Goal: Complete application form

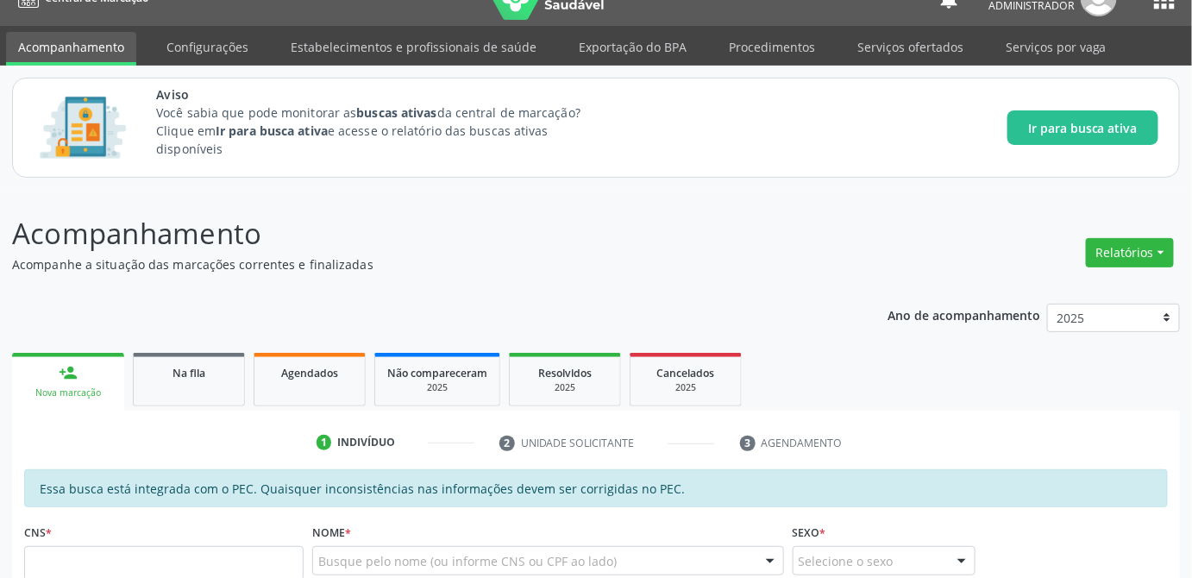
scroll to position [186, 0]
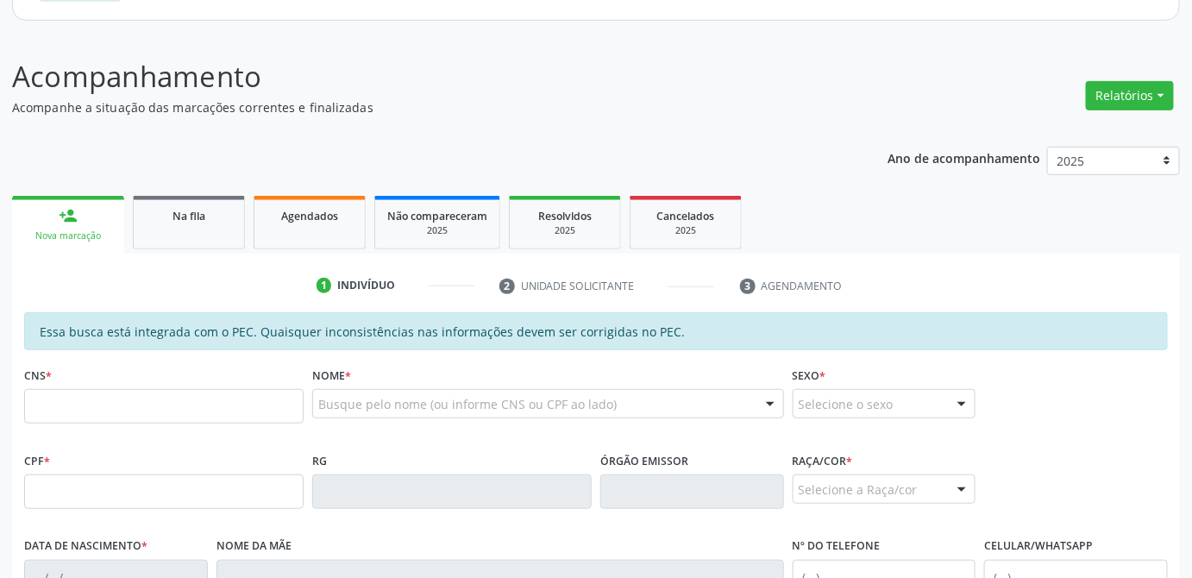
click at [168, 405] on input "text" at bounding box center [163, 406] width 279 height 35
type input "708 6000 6342 4384"
type input "[DATE]"
type input "[PERSON_NAME]"
type input "[PHONE_NUMBER]"
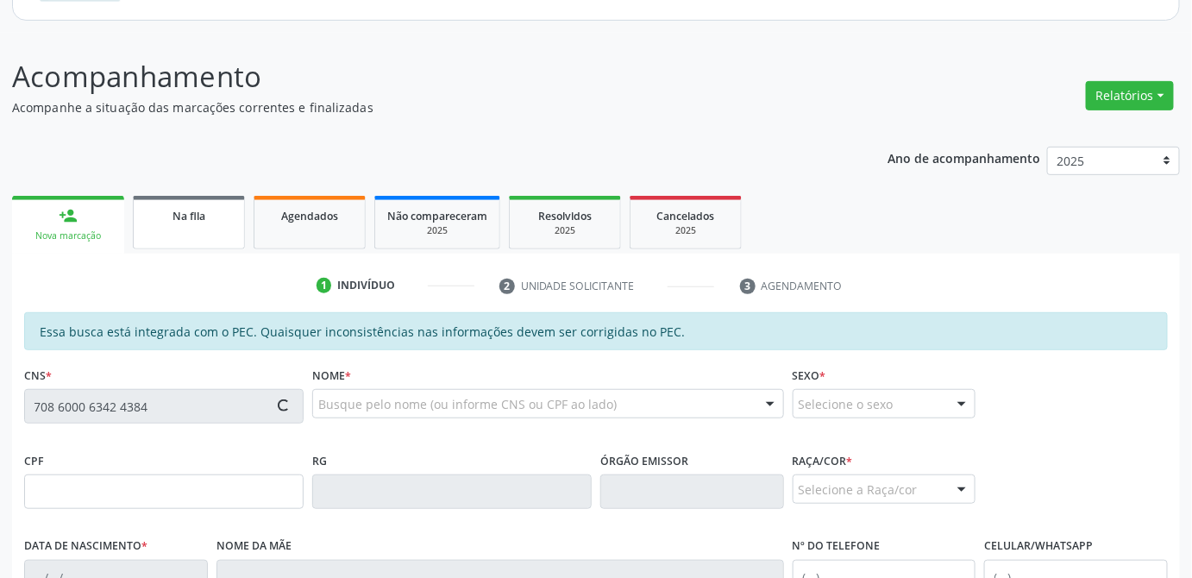
type input "21"
type input "020.389.394-89"
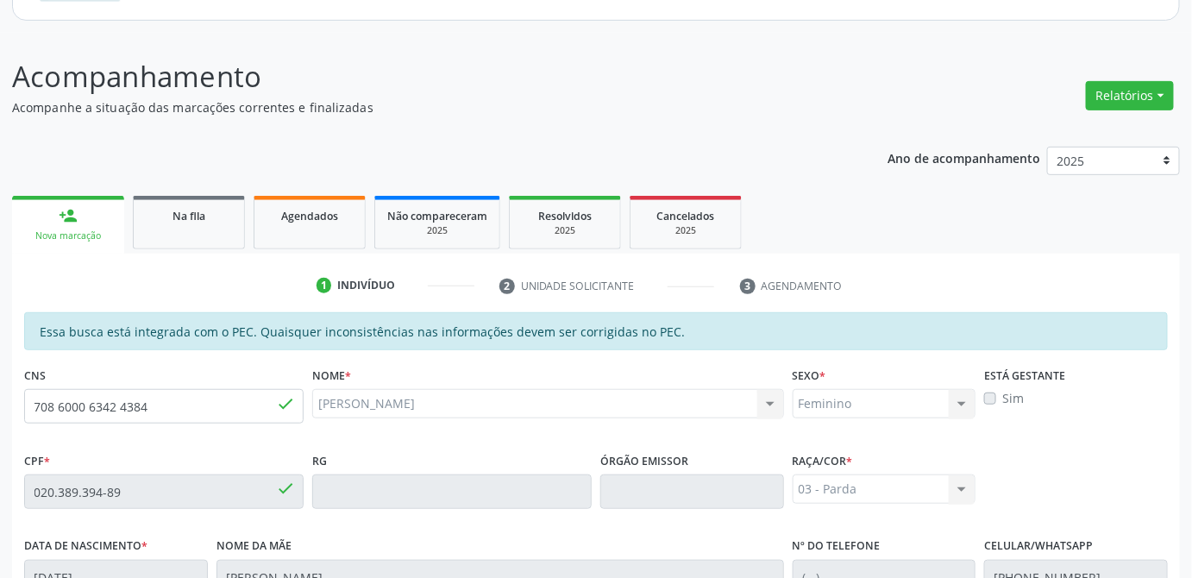
click at [1002, 392] on label "Sim" at bounding box center [1013, 398] width 22 height 18
click at [1002, 400] on label "Sim" at bounding box center [1013, 398] width 22 height 18
click at [1012, 380] on label "Está gestante" at bounding box center [1024, 375] width 81 height 27
click at [997, 398] on div "Sim" at bounding box center [1076, 398] width 184 height 18
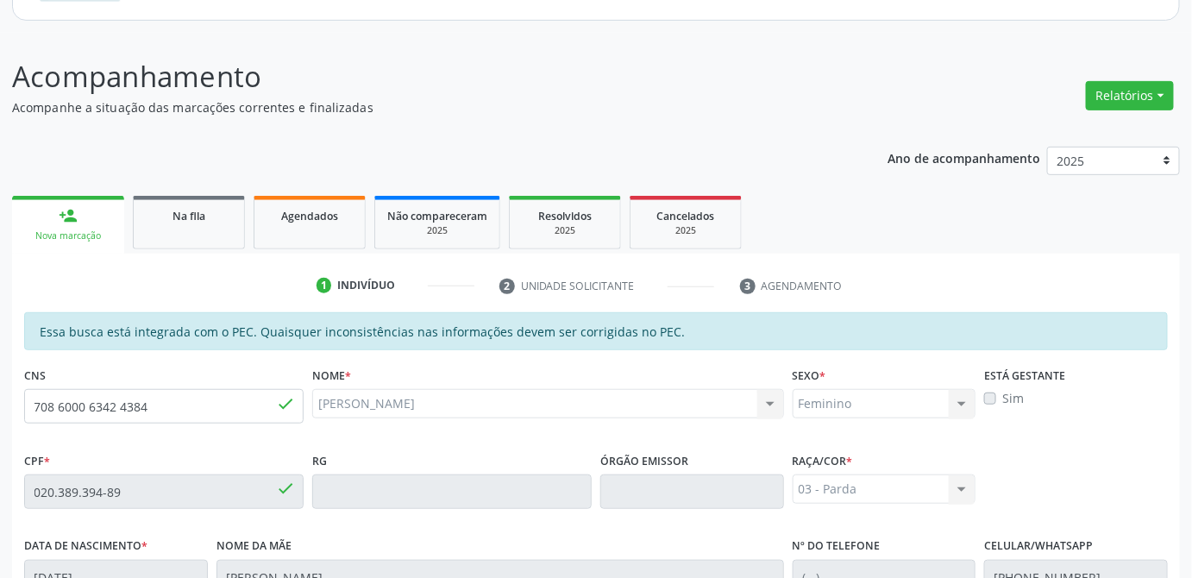
click at [1002, 398] on label "Sim" at bounding box center [1013, 398] width 22 height 18
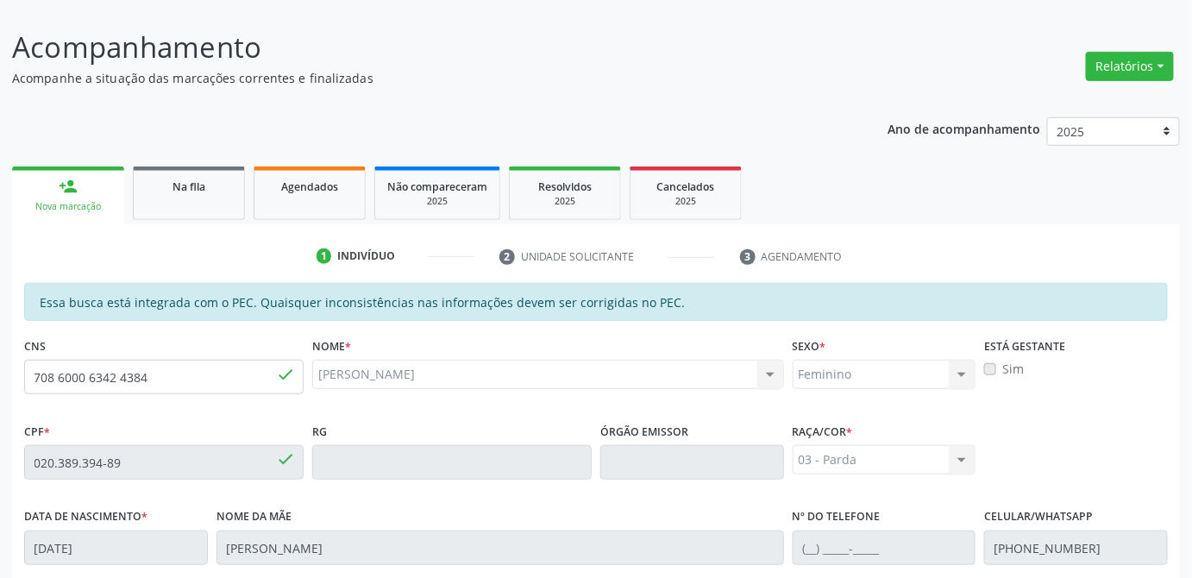
scroll to position [137, 0]
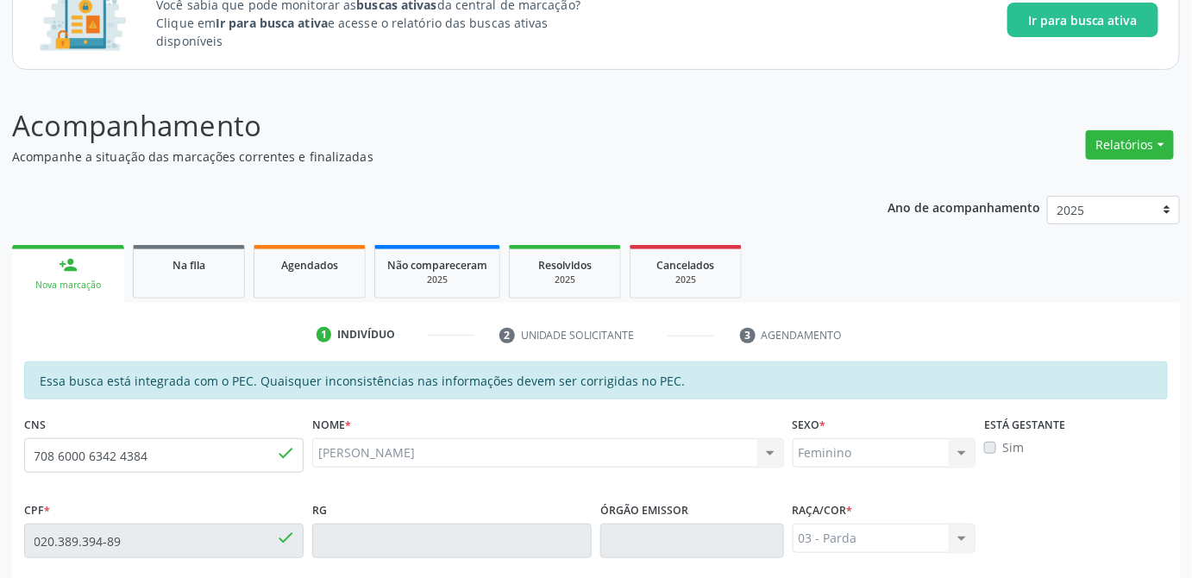
click at [1002, 447] on label "Sim" at bounding box center [1013, 447] width 22 height 18
click at [1058, 462] on div "Está gestante Sim" at bounding box center [1076, 453] width 192 height 85
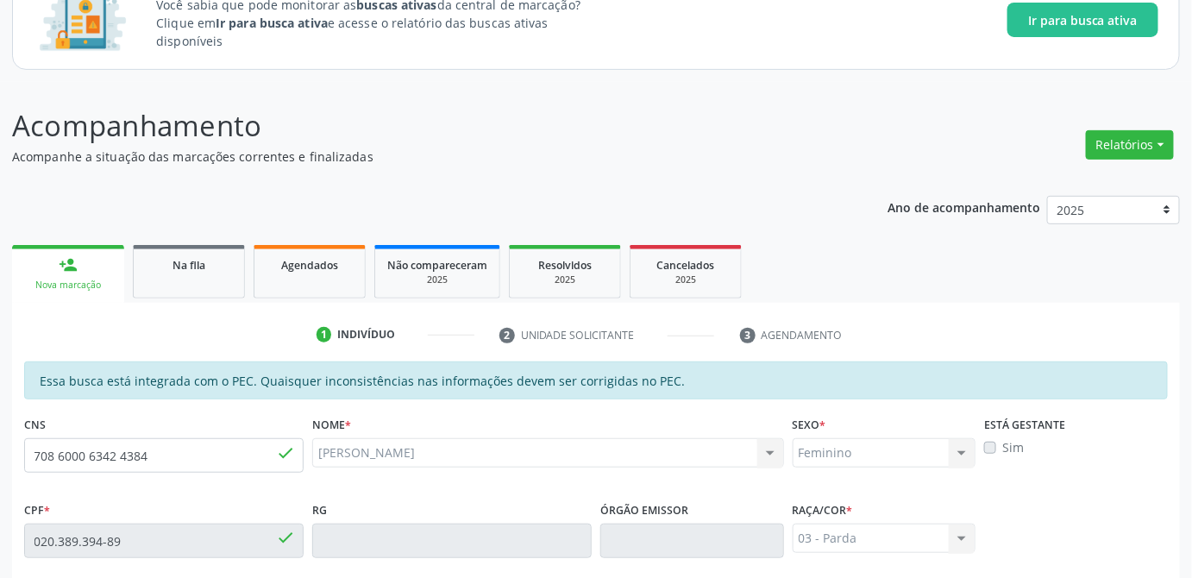
click at [1002, 447] on label "Sim" at bounding box center [1013, 447] width 22 height 18
click at [1038, 469] on div "Está gestante Sim" at bounding box center [1076, 453] width 192 height 85
click at [1002, 443] on label "Sim" at bounding box center [1013, 447] width 22 height 18
